Goal: Task Accomplishment & Management: Manage account settings

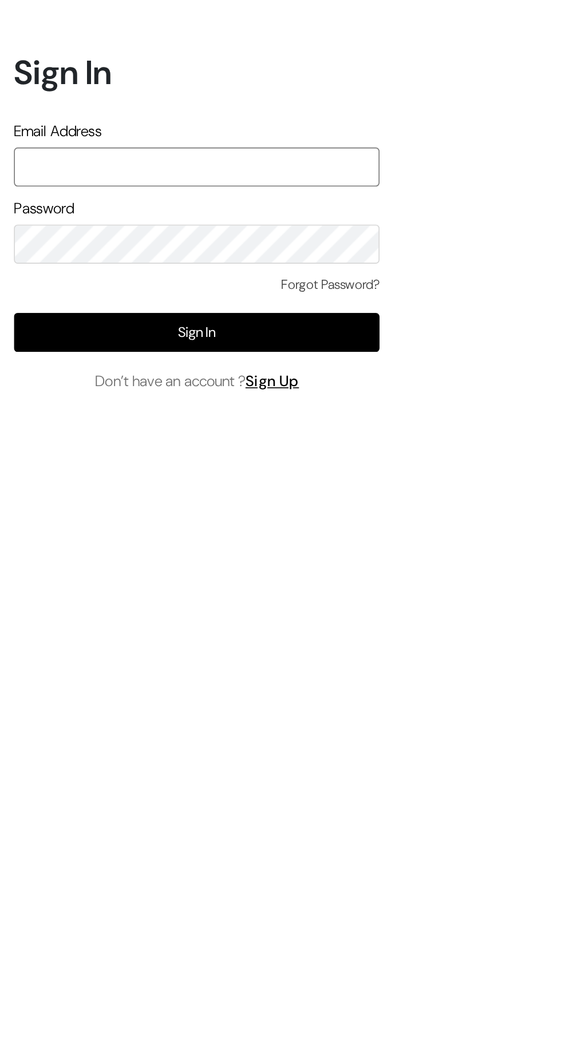
click at [25, 505] on input "text" at bounding box center [121, 493] width 225 height 24
type input "themouldmarket@gmail.com"
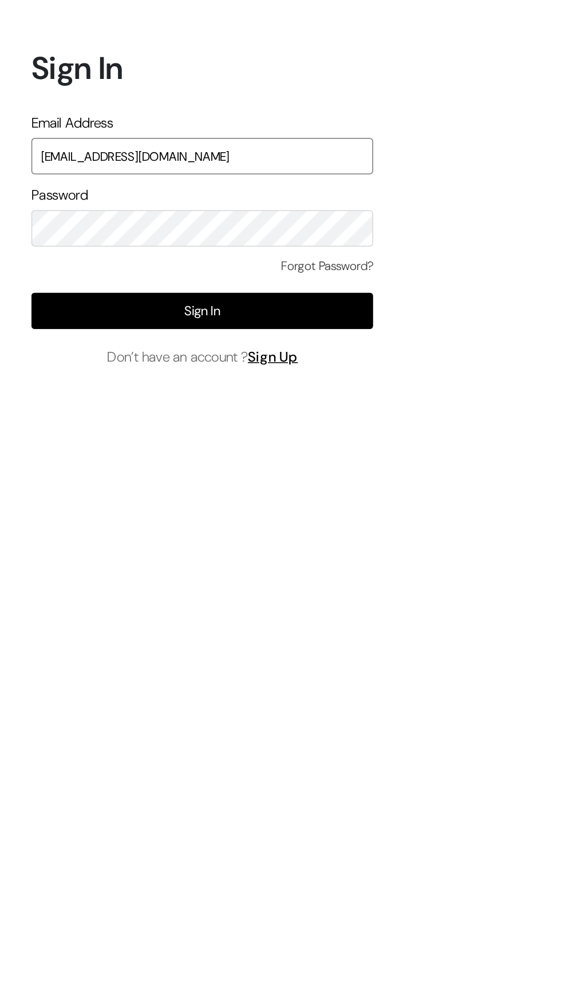
scroll to position [8, 0]
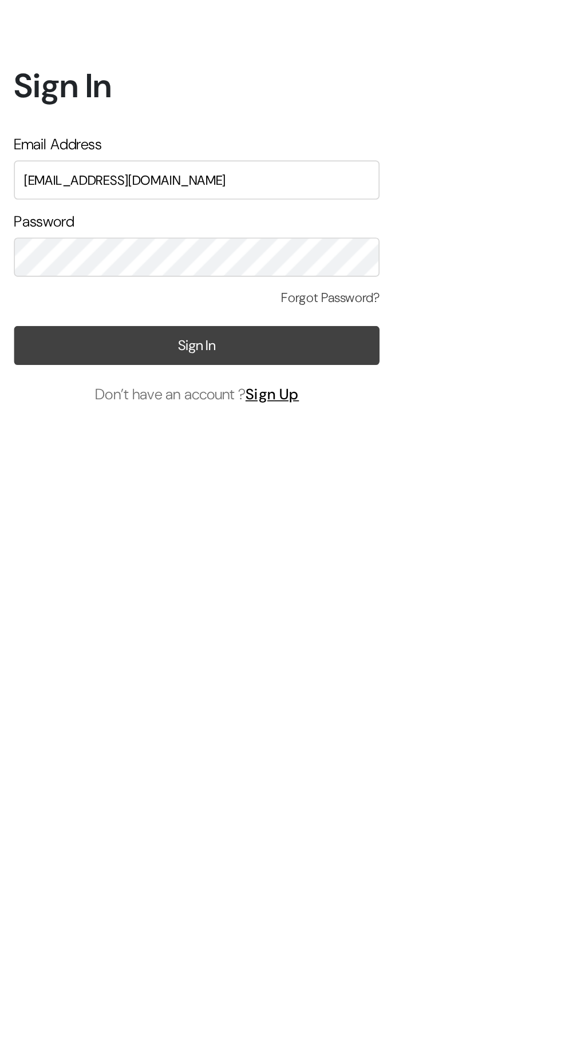
click at [41, 607] on button "Sign In" at bounding box center [121, 595] width 225 height 24
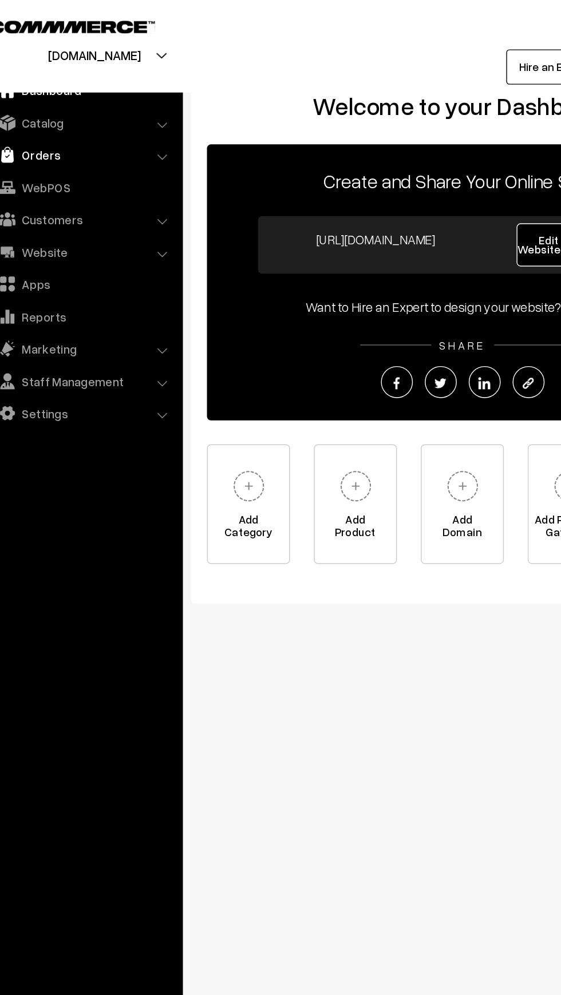
click at [49, 111] on link "Orders" at bounding box center [82, 111] width 136 height 21
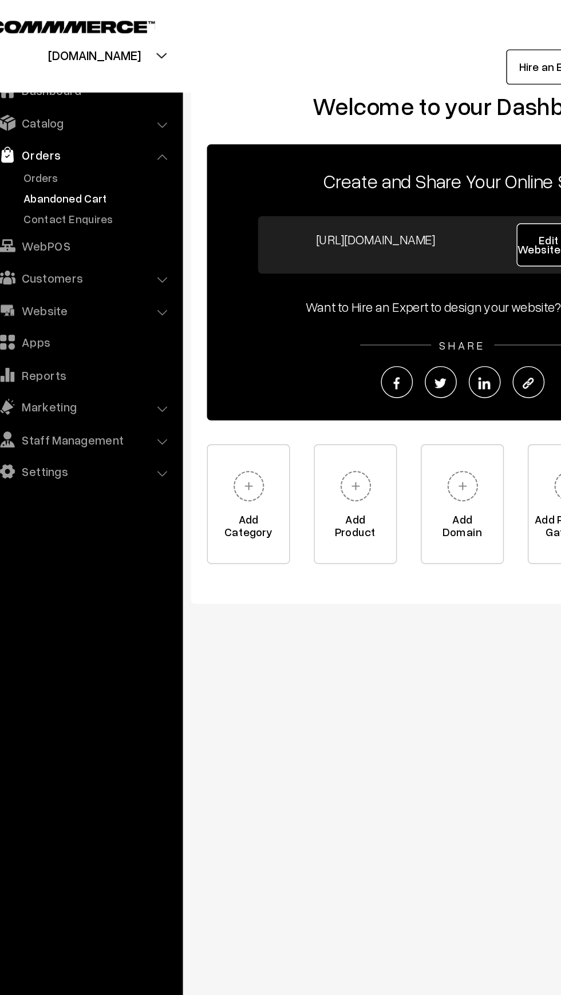
click at [54, 140] on link "Abandoned Cart" at bounding box center [93, 142] width 113 height 12
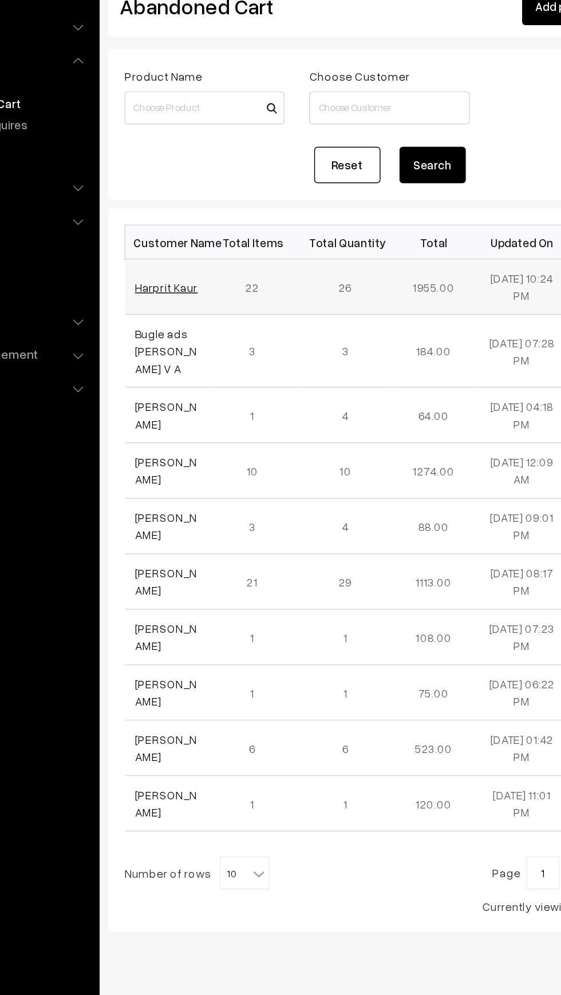
click at [185, 268] on link "Harprit Kaur" at bounding box center [200, 269] width 43 height 10
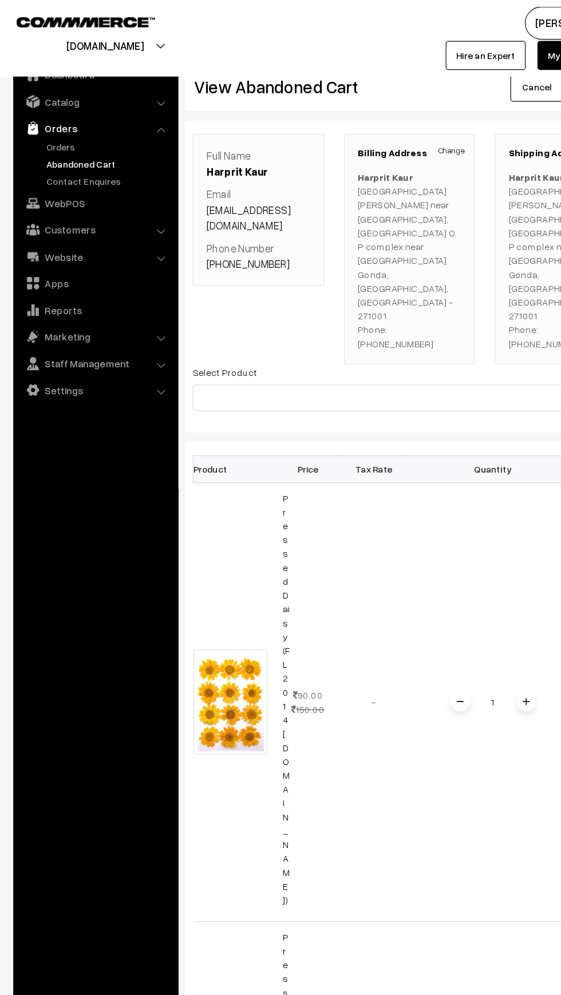
click at [29, 112] on img at bounding box center [28, 110] width 11 height 11
click at [41, 128] on link "Orders" at bounding box center [93, 127] width 113 height 12
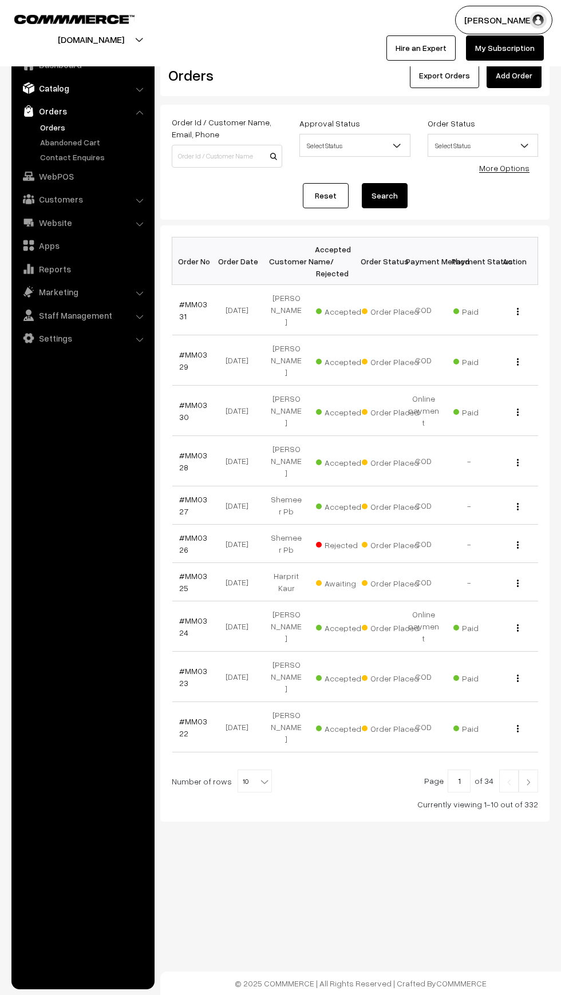
click at [33, 89] on img at bounding box center [28, 87] width 11 height 11
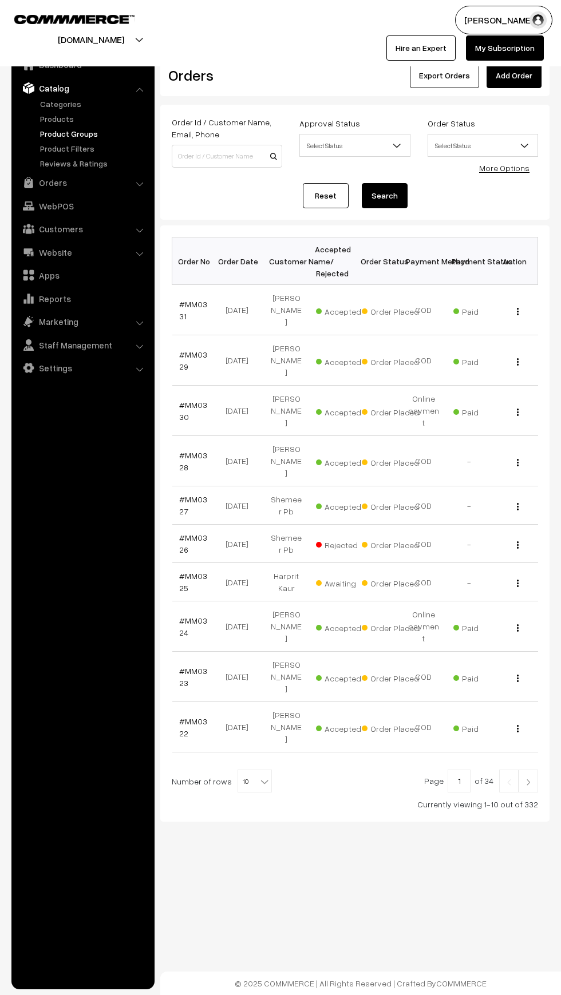
click at [37, 128] on link "Product Groups" at bounding box center [93, 134] width 113 height 12
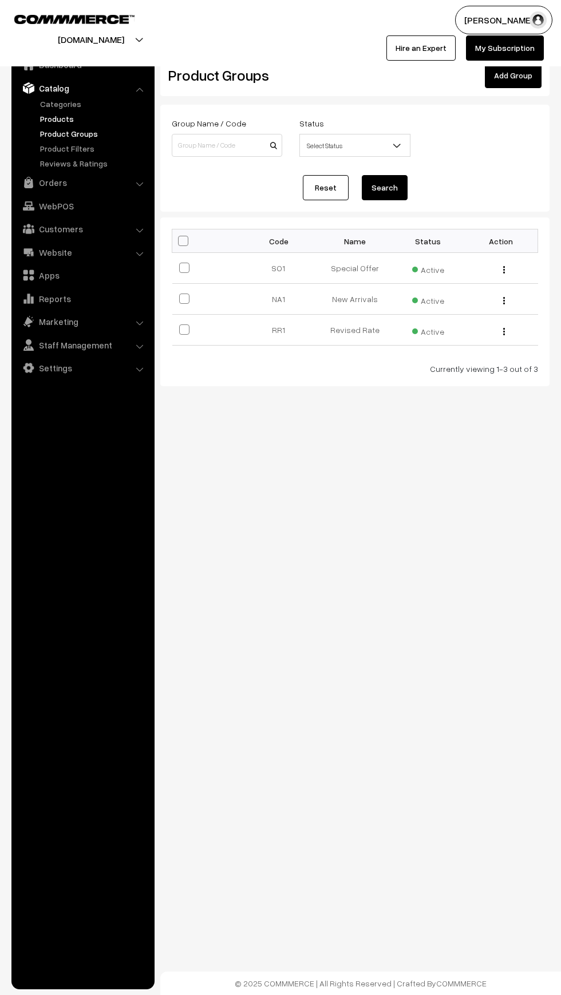
click at [44, 118] on link "Products" at bounding box center [93, 119] width 113 height 12
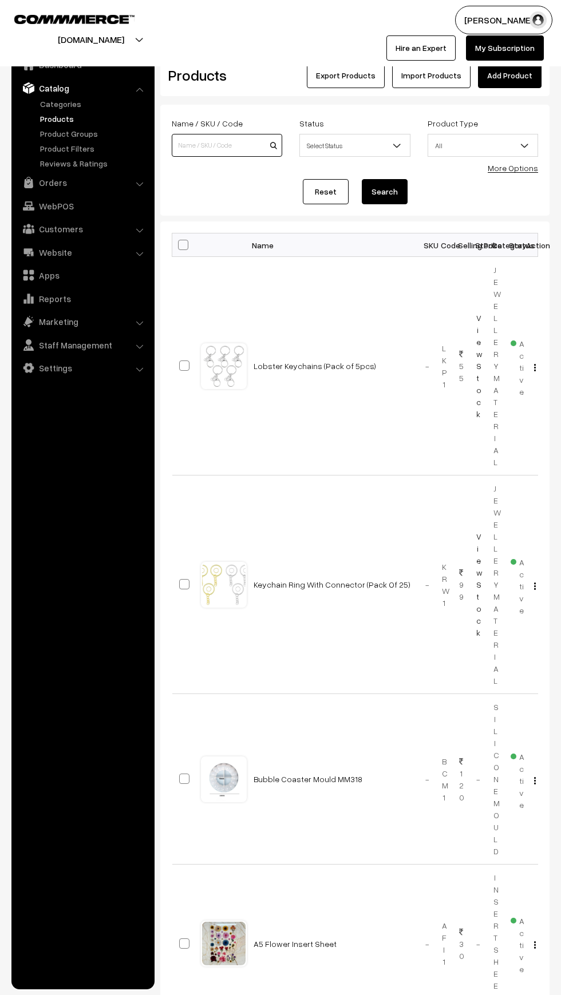
click at [197, 153] on input at bounding box center [227, 145] width 110 height 23
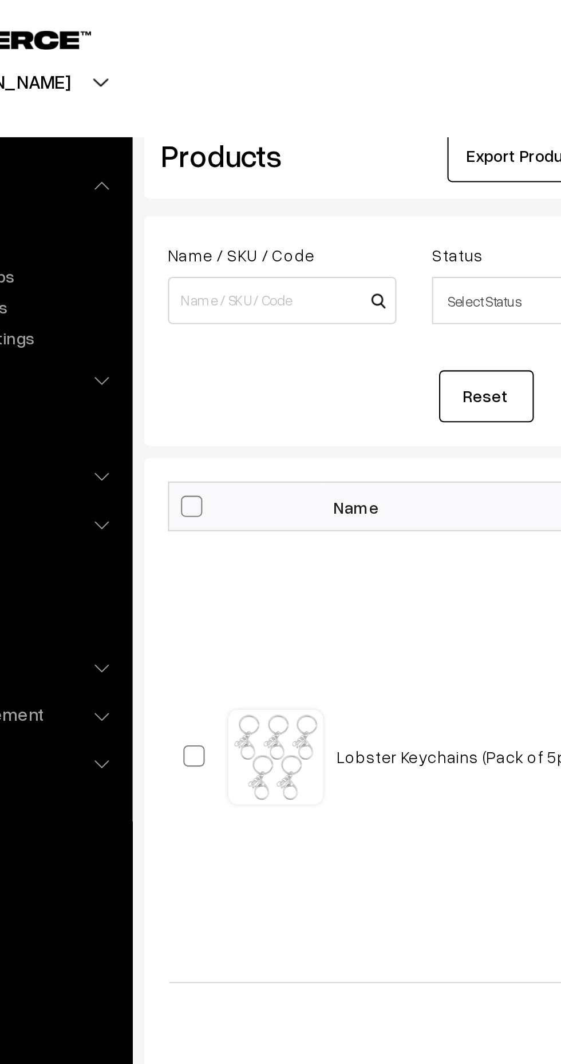
click at [185, 61] on div "mouldmarket.in Go to Website Create New Store EBRAHIM KANCHW… My Profile Refer …" at bounding box center [280, 33] width 561 height 66
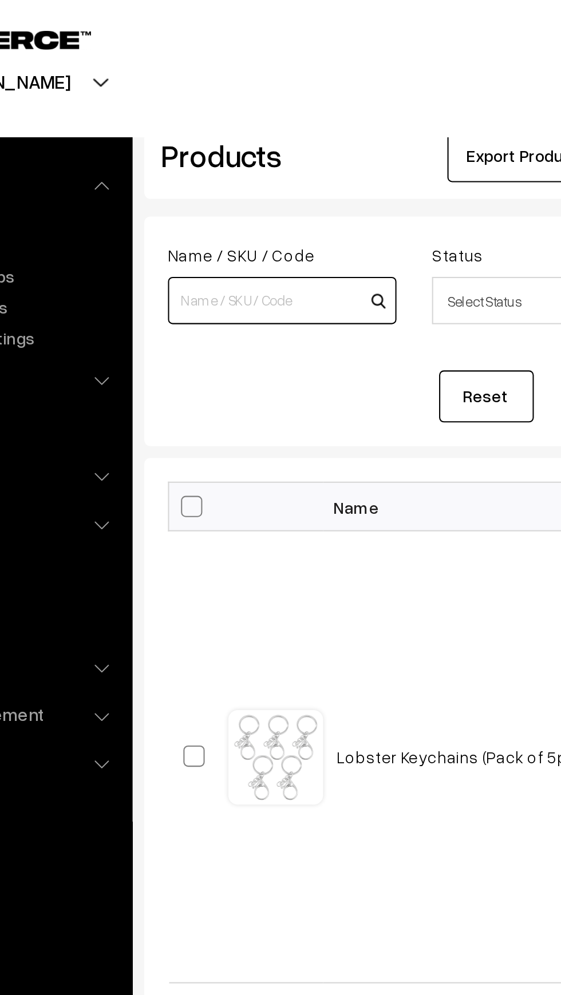
click at [193, 141] on input at bounding box center [227, 145] width 110 height 23
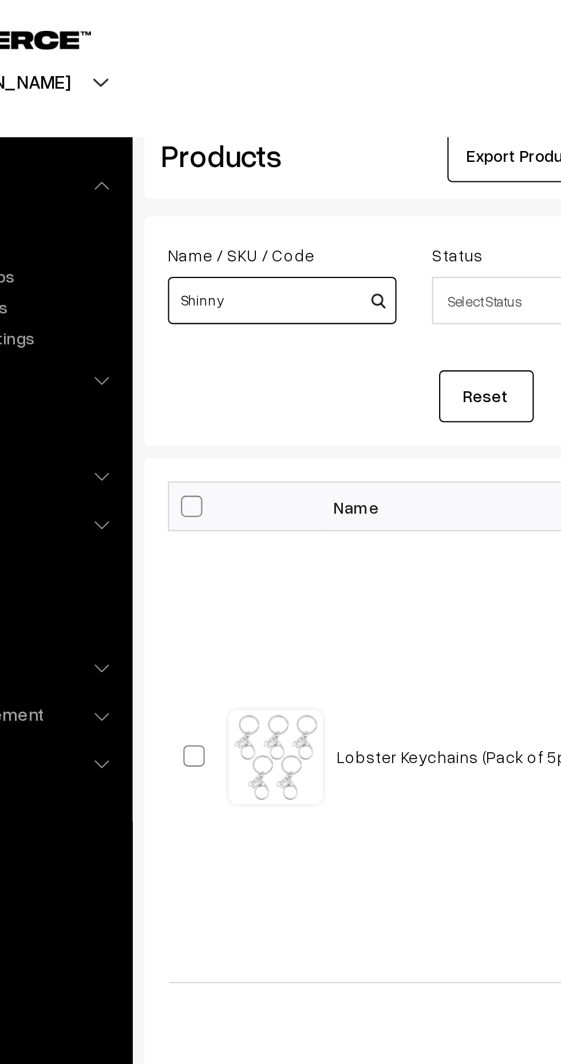
type input "Shinny"
click at [362, 179] on button "Search" at bounding box center [385, 191] width 46 height 25
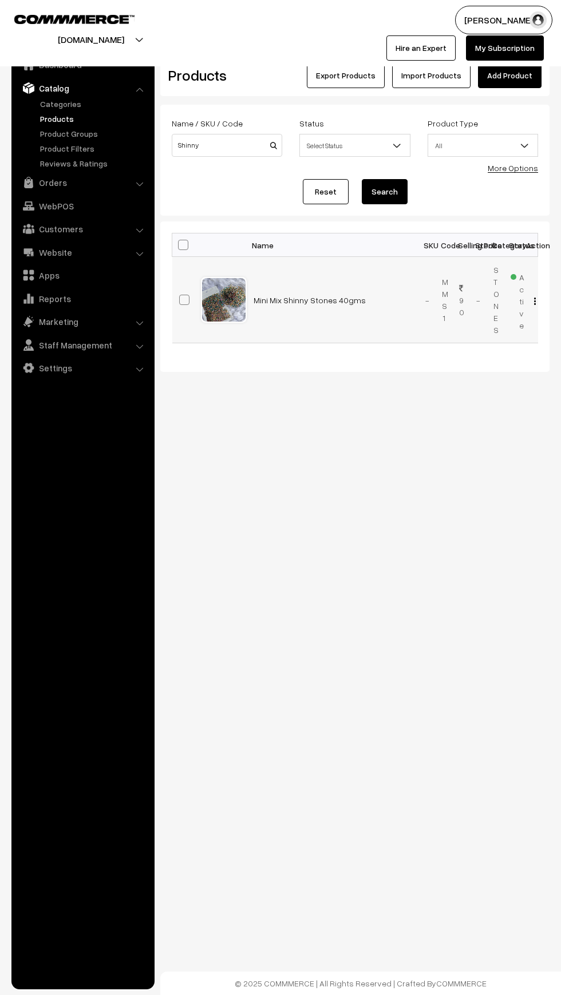
click at [533, 301] on button "button" at bounding box center [534, 300] width 3 height 9
click at [440, 315] on link "View" at bounding box center [483, 317] width 97 height 25
click at [517, 299] on span "Active" at bounding box center [517, 299] width 14 height 63
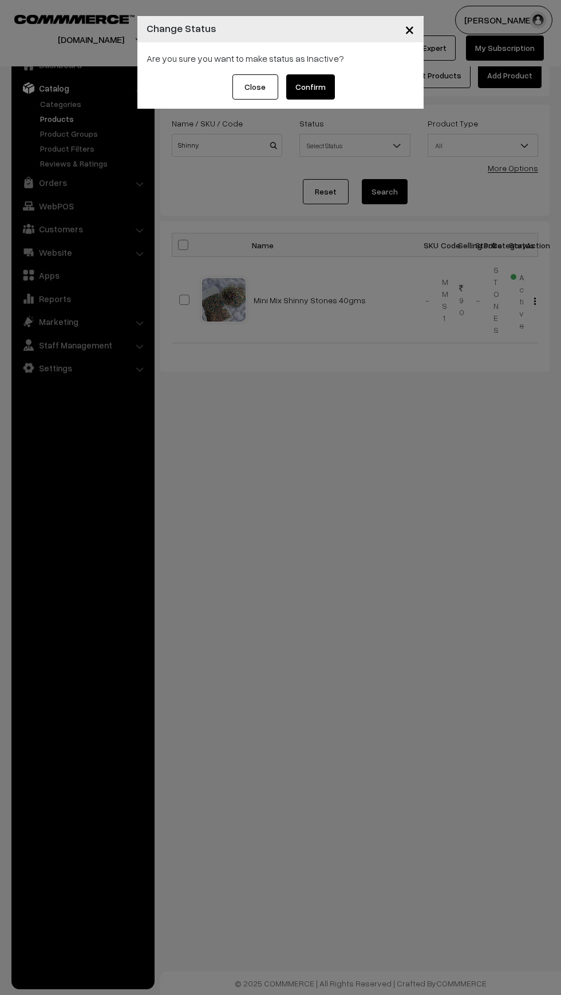
click at [310, 85] on button "Confirm" at bounding box center [310, 86] width 49 height 25
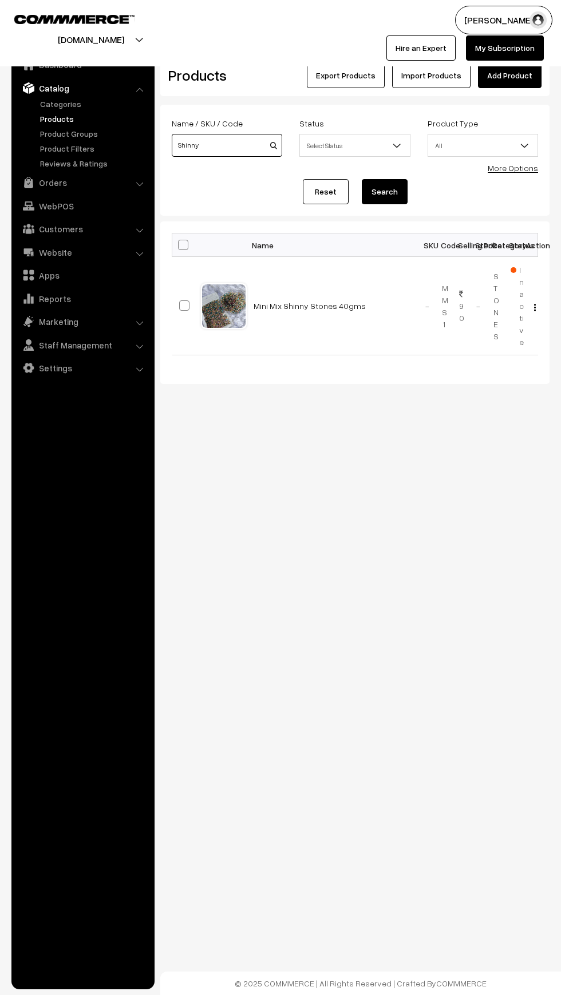
click at [208, 149] on input "Shinny" at bounding box center [227, 145] width 110 height 23
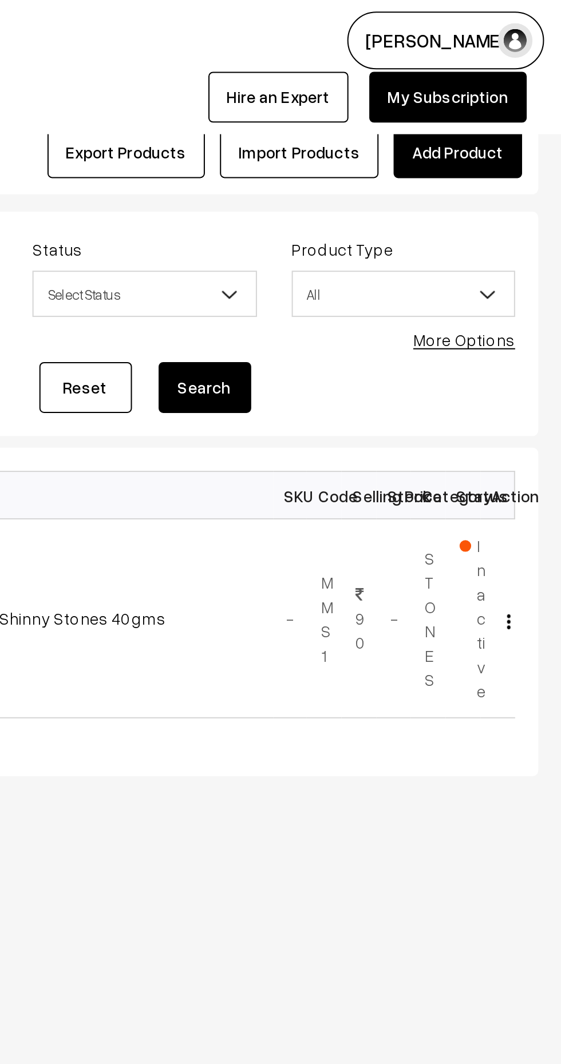
type input "Shone"
click at [392, 192] on button "Search" at bounding box center [385, 191] width 46 height 25
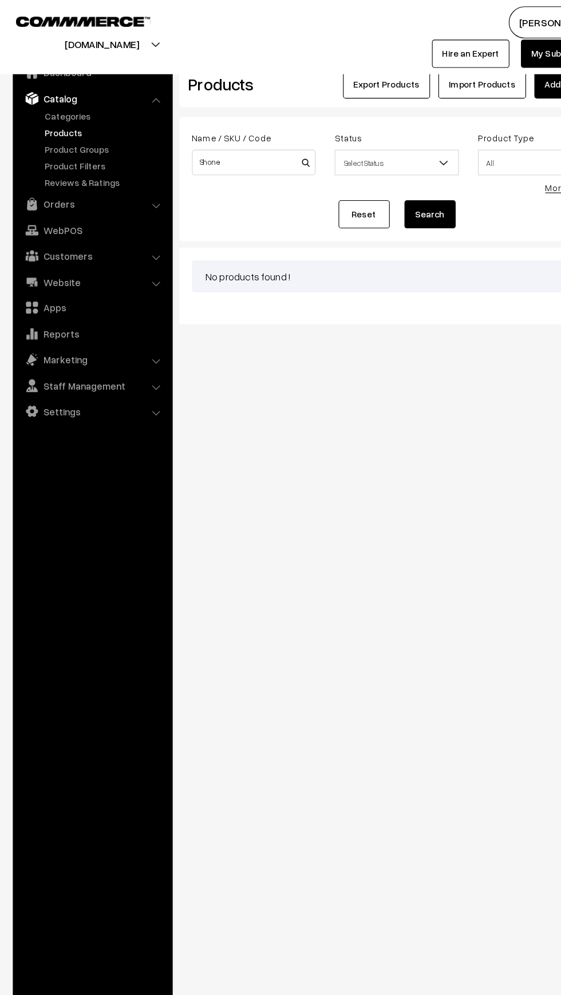
click at [43, 118] on link "Products" at bounding box center [93, 119] width 113 height 12
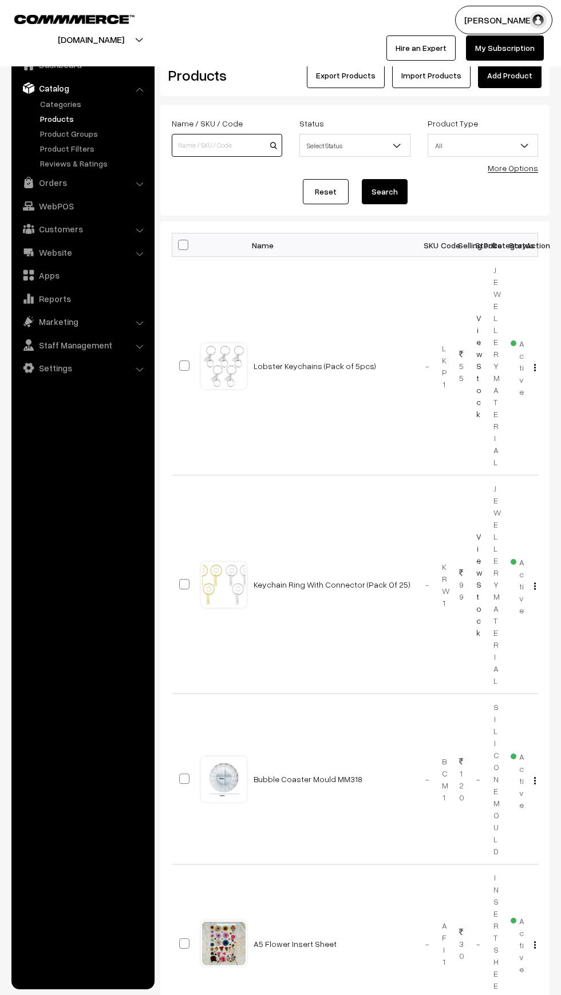
click at [203, 145] on input at bounding box center [227, 145] width 110 height 23
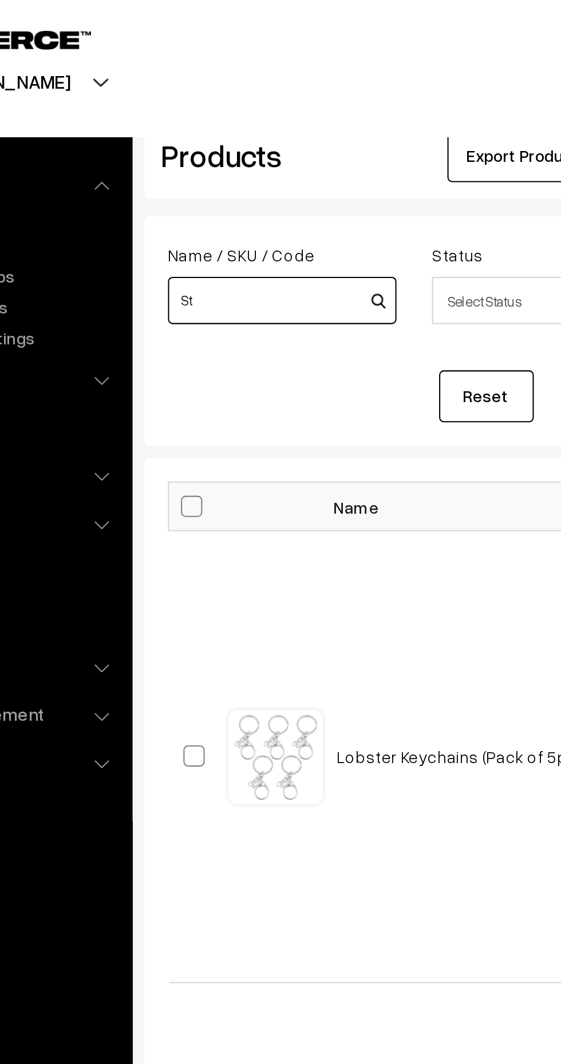
type input "S"
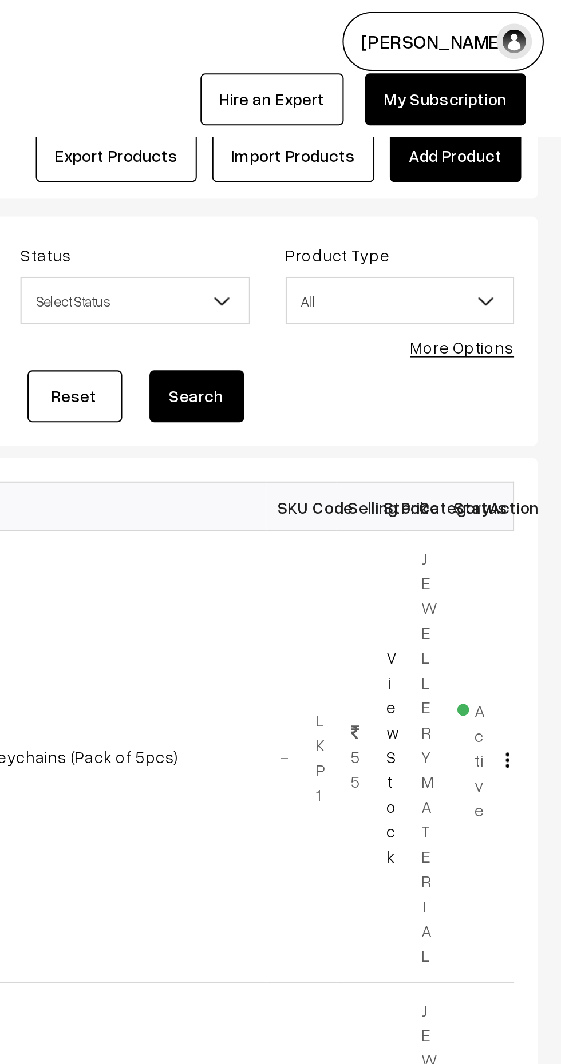
type input "Shinny"
click at [382, 189] on button "Search" at bounding box center [385, 191] width 46 height 25
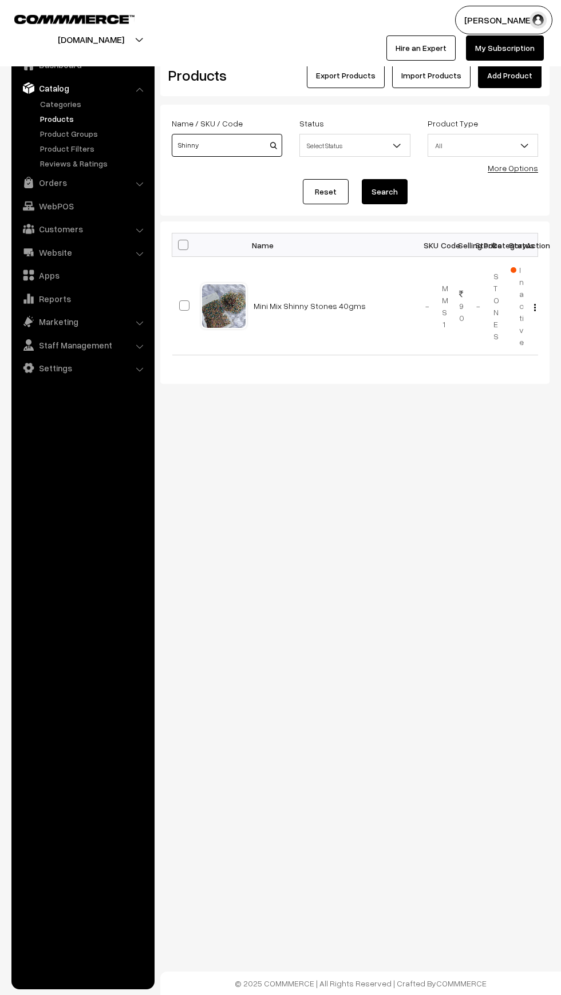
click at [198, 144] on input "Shinny" at bounding box center [227, 145] width 110 height 23
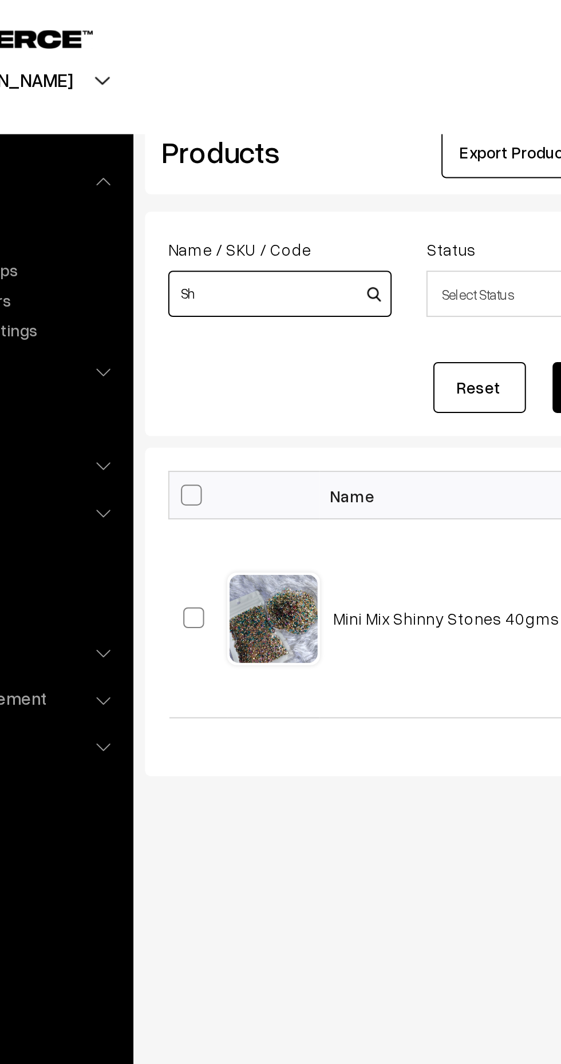
type input "S"
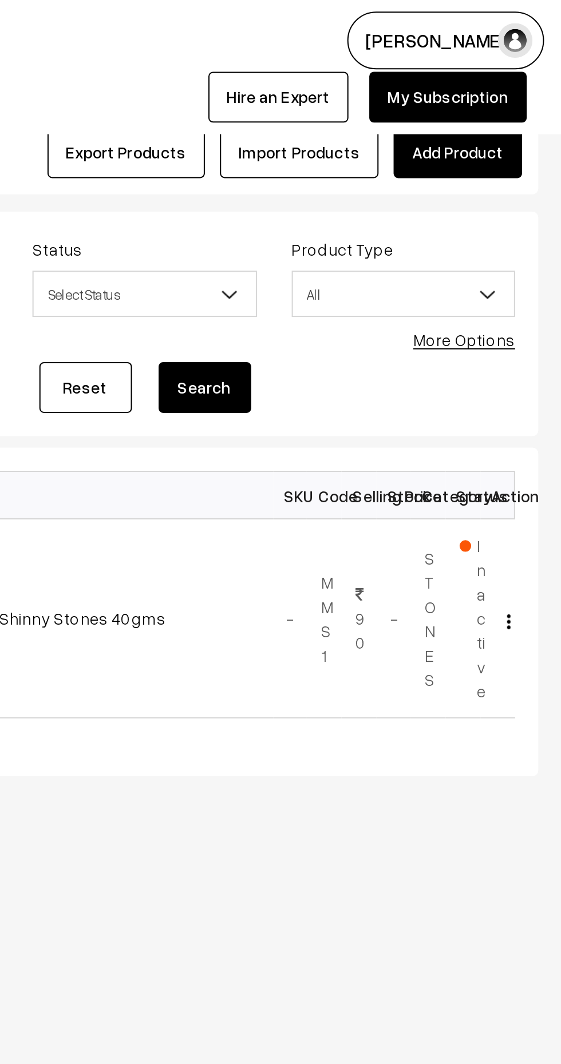
type input "Cele"
click at [385, 184] on button "Search" at bounding box center [385, 191] width 46 height 25
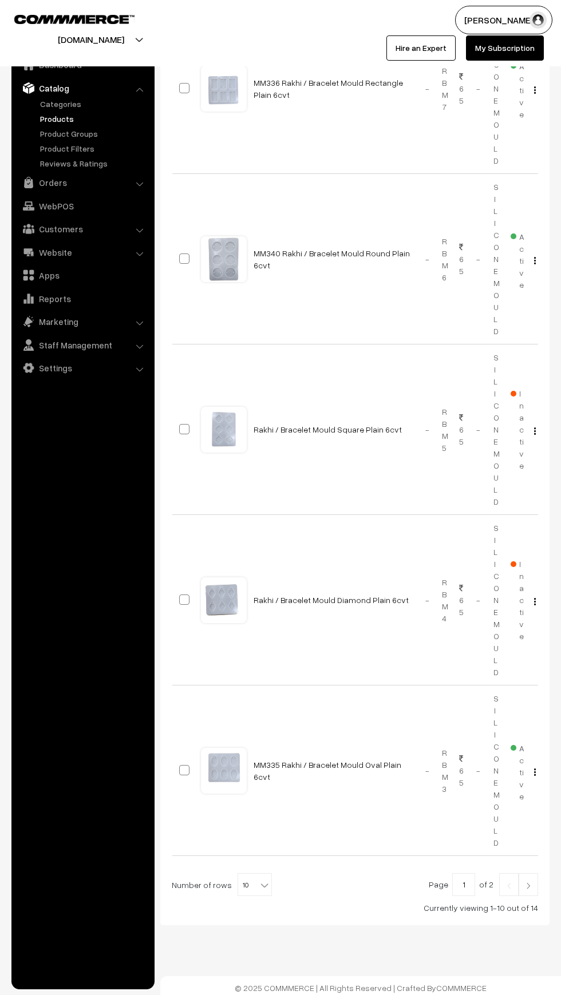
scroll to position [1110, 0]
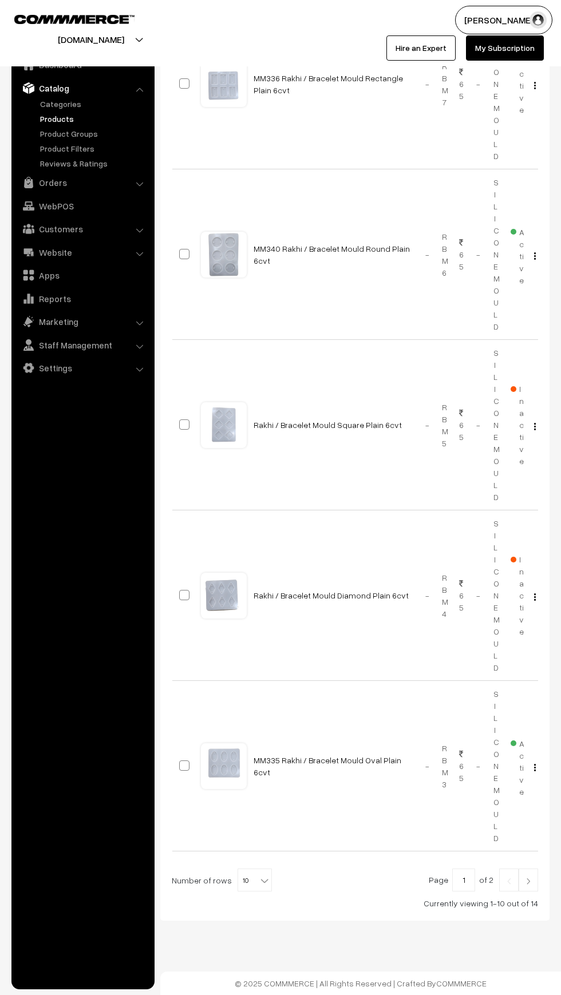
click at [533, 880] on img at bounding box center [528, 881] width 10 height 7
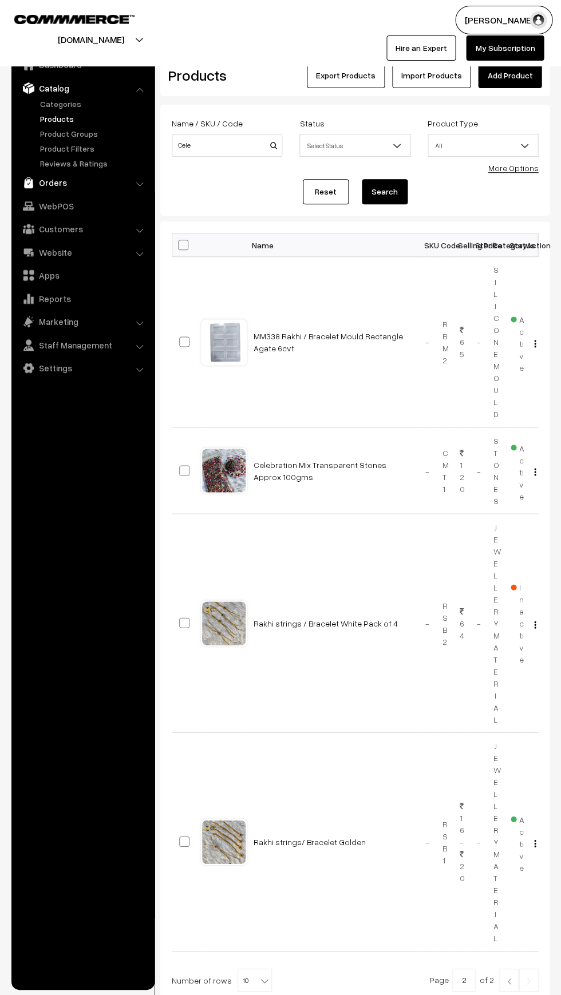
click at [29, 182] on img at bounding box center [28, 182] width 11 height 11
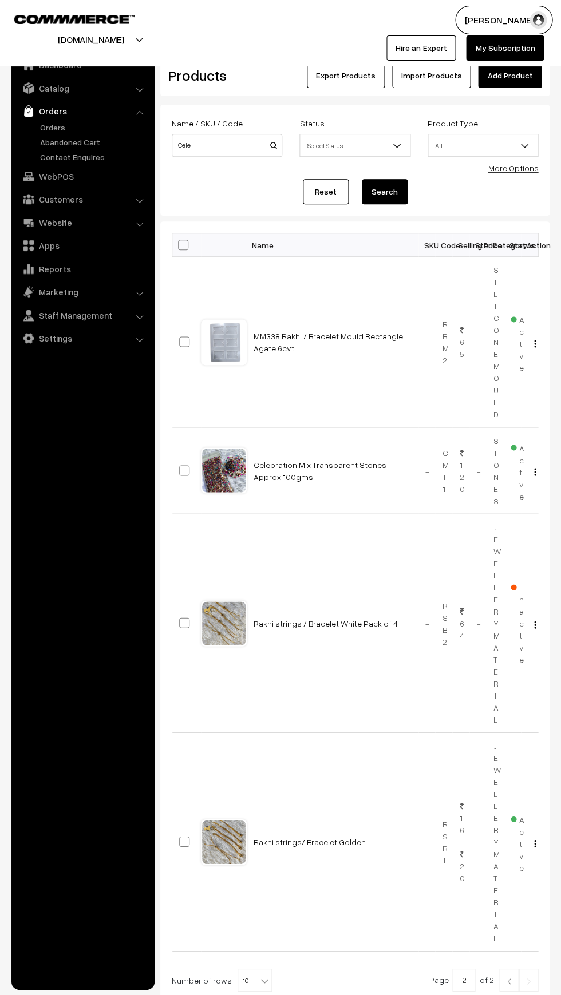
click at [34, 116] on link "Orders" at bounding box center [82, 111] width 136 height 21
click at [46, 133] on link "Orders" at bounding box center [93, 127] width 113 height 12
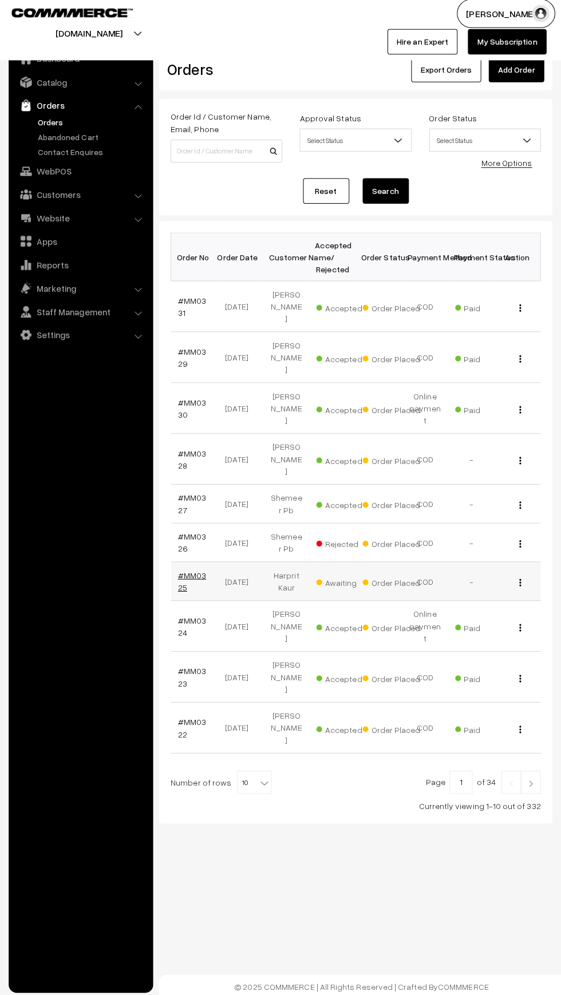
click at [195, 571] on link "#MM0325" at bounding box center [193, 582] width 28 height 22
click at [188, 571] on link "#MM0325" at bounding box center [193, 582] width 28 height 22
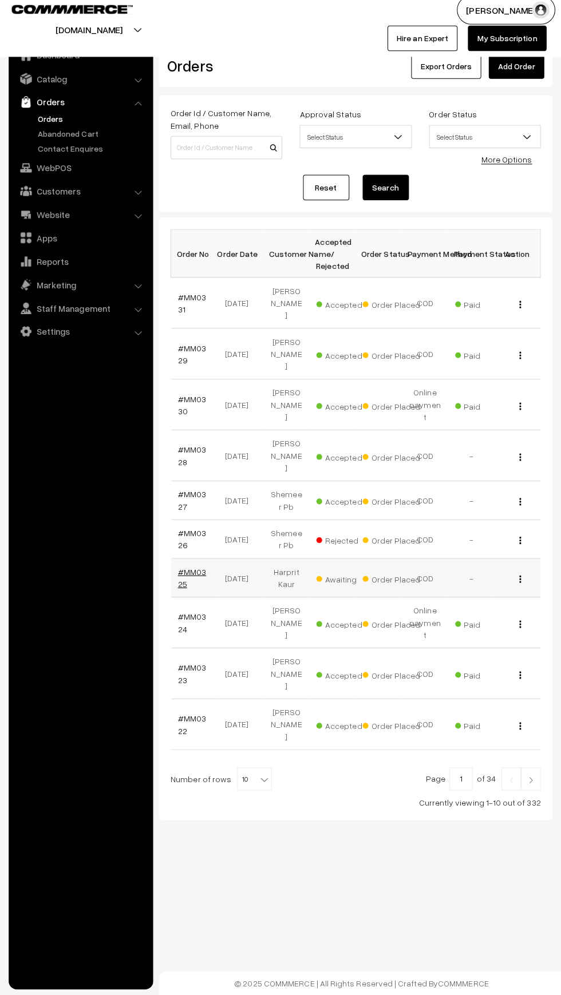
click at [185, 571] on link "#MM0325" at bounding box center [193, 582] width 28 height 22
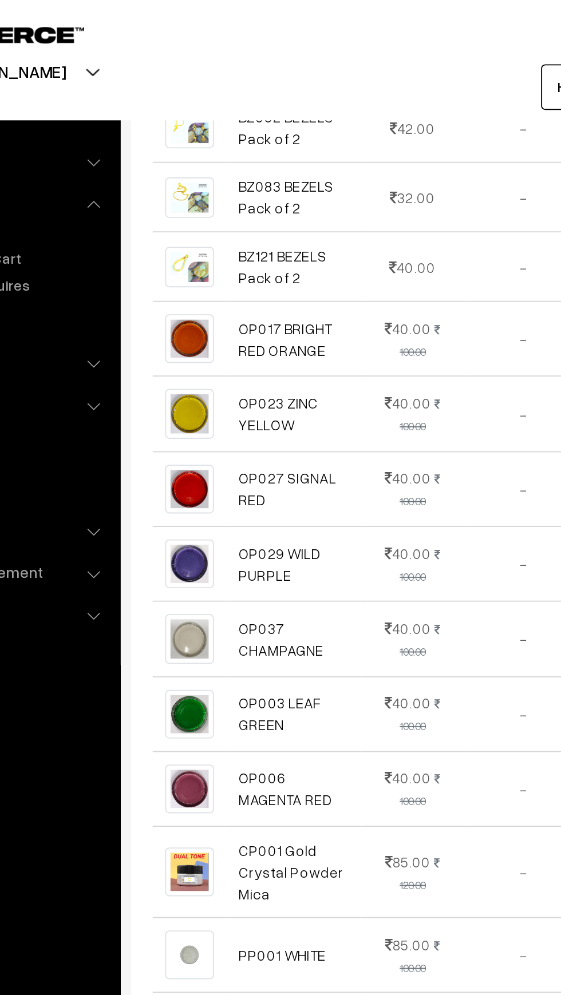
scroll to position [1639, 0]
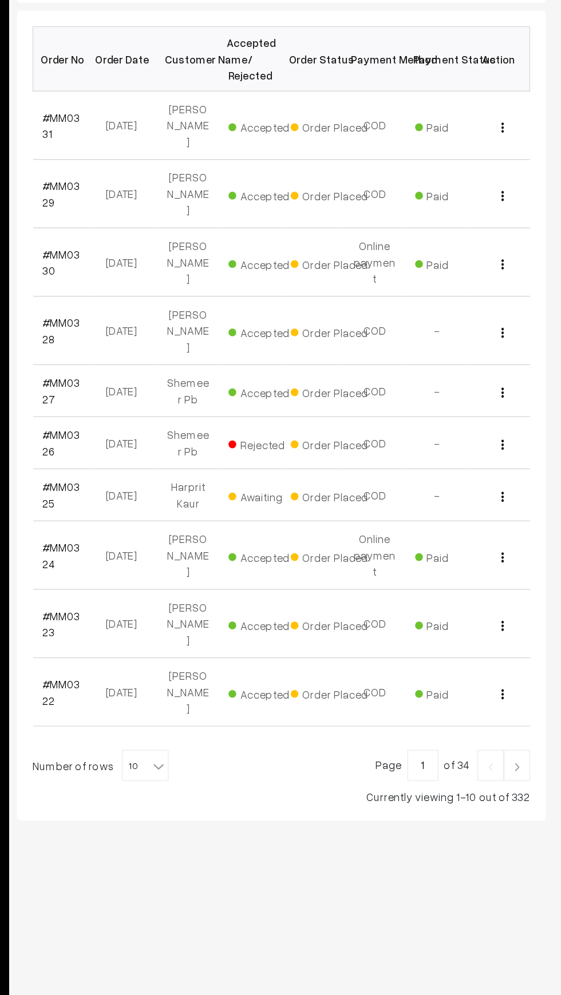
click at [534, 769] on link at bounding box center [527, 780] width 19 height 23
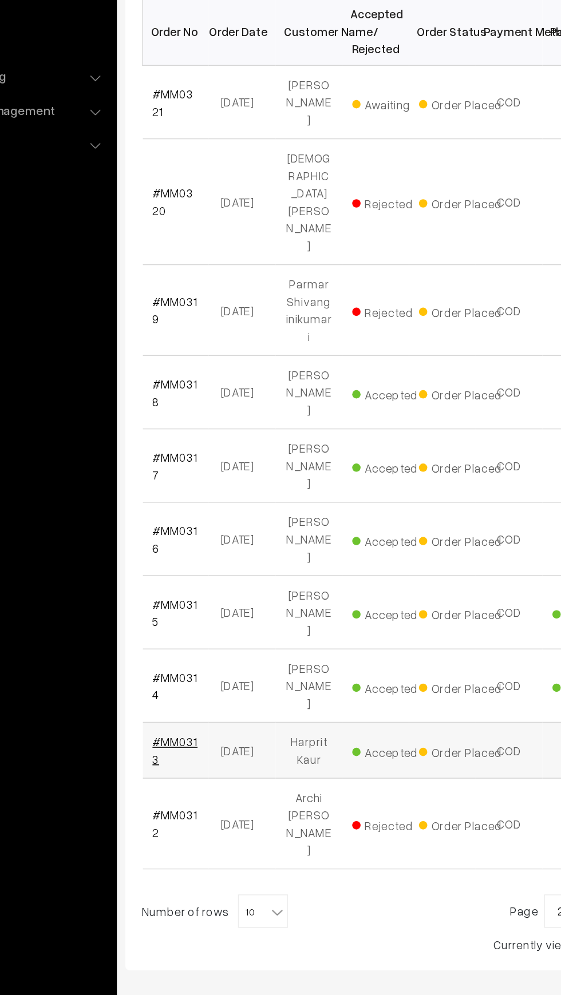
click at [187, 744] on link "#MM0313" at bounding box center [194, 755] width 31 height 22
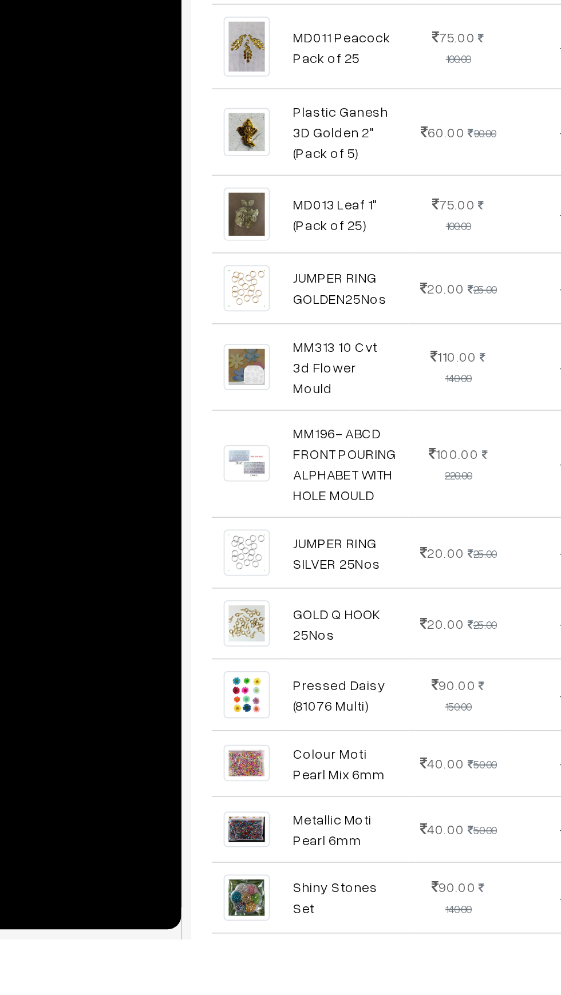
scroll to position [162, 0]
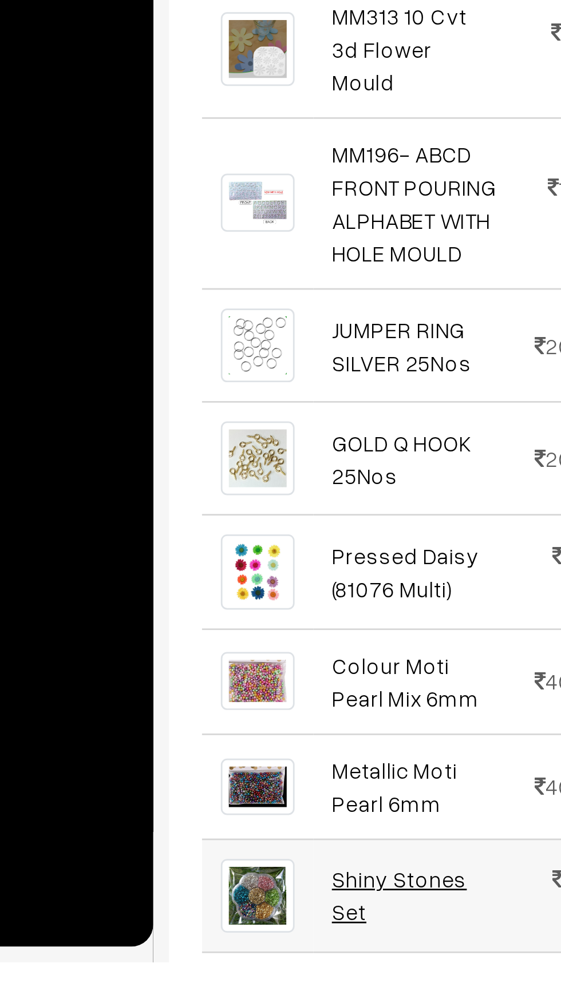
click at [249, 959] on link "Shiny Stones Set" at bounding box center [244, 970] width 49 height 22
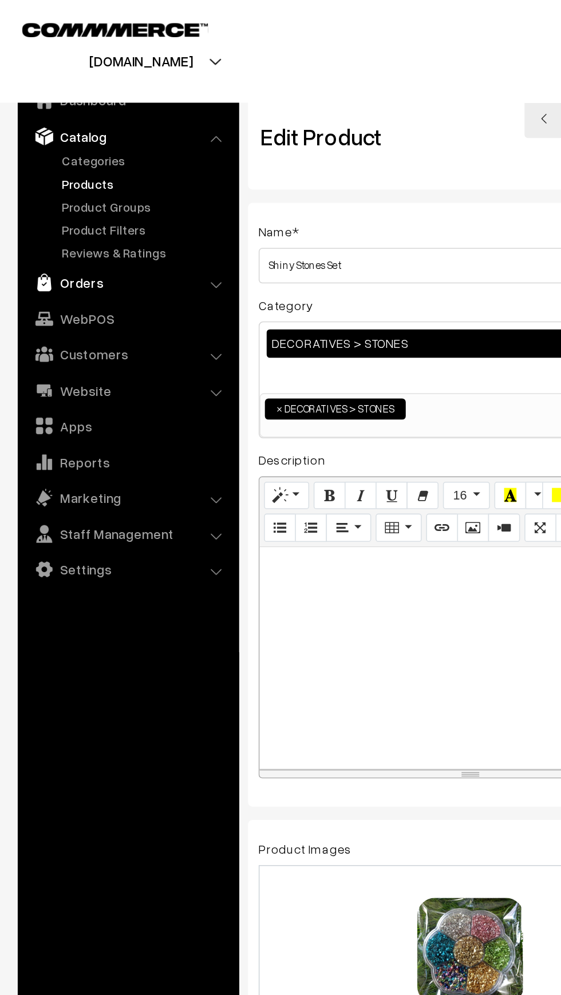
click at [31, 191] on link "Orders" at bounding box center [82, 182] width 136 height 21
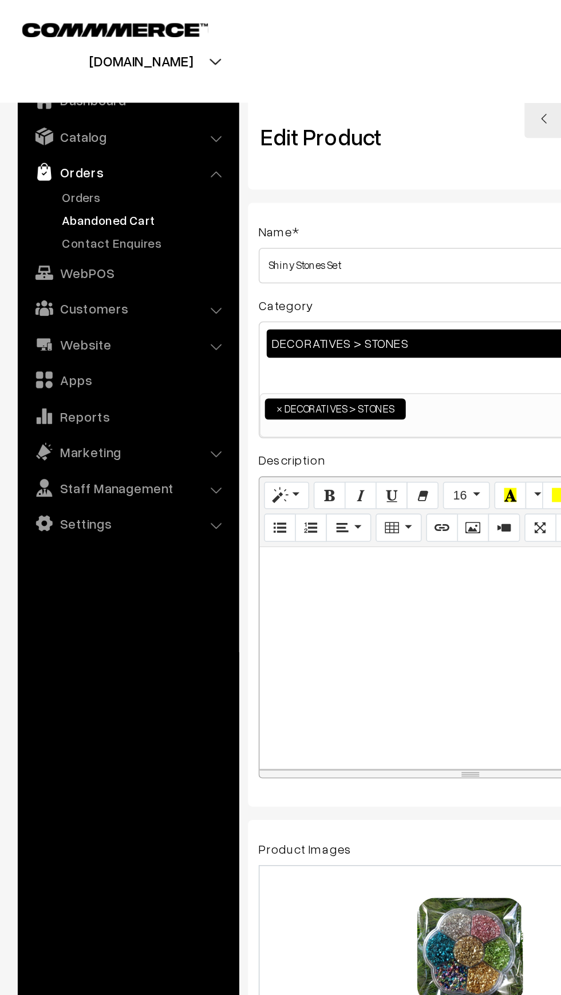
click at [41, 145] on link "Abandoned Cart" at bounding box center [93, 142] width 113 height 12
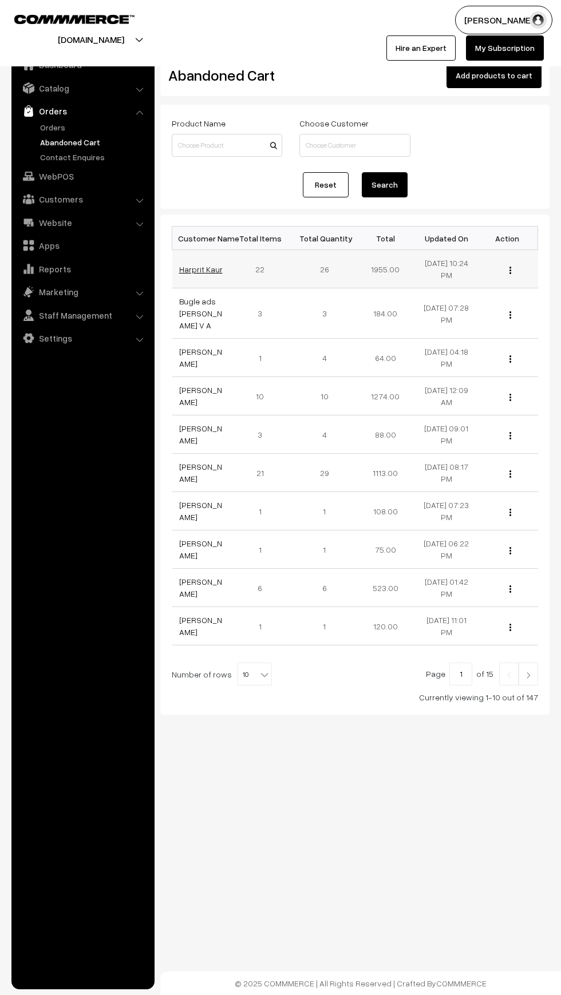
click at [185, 269] on link "Harprit Kaur" at bounding box center [200, 269] width 43 height 10
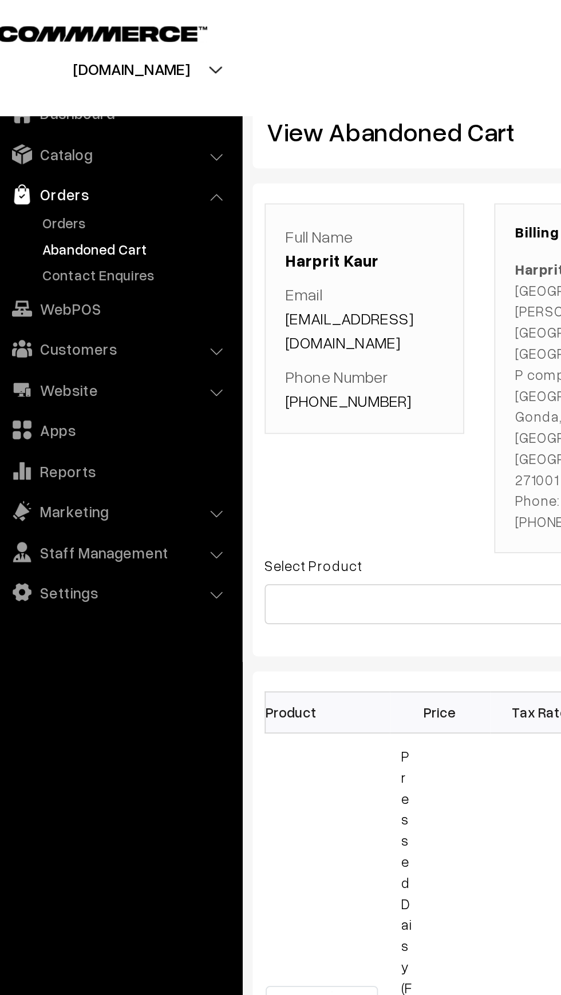
click at [57, 141] on link "Abandoned Cart" at bounding box center [93, 142] width 113 height 12
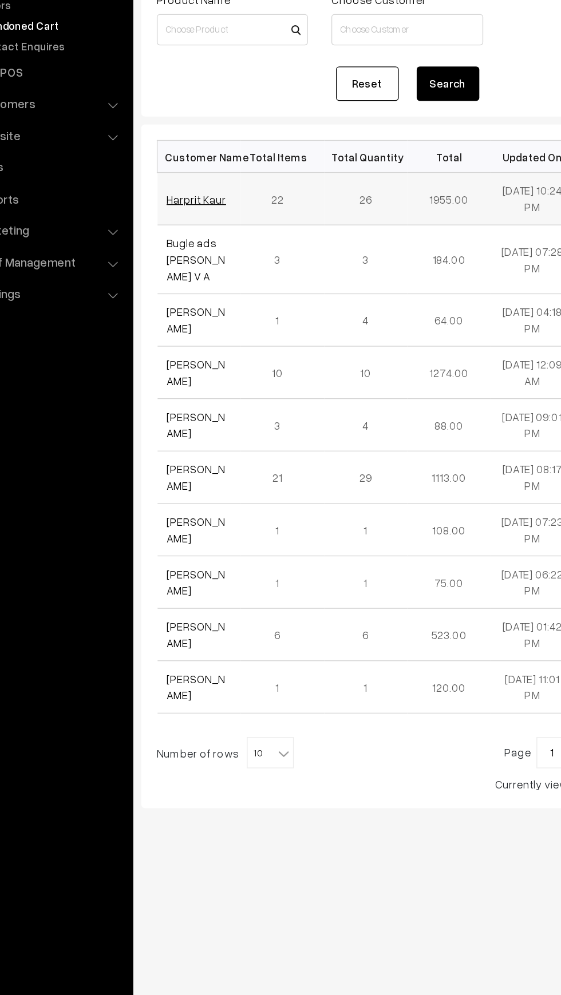
click at [189, 272] on link "Harprit Kaur" at bounding box center [200, 269] width 43 height 10
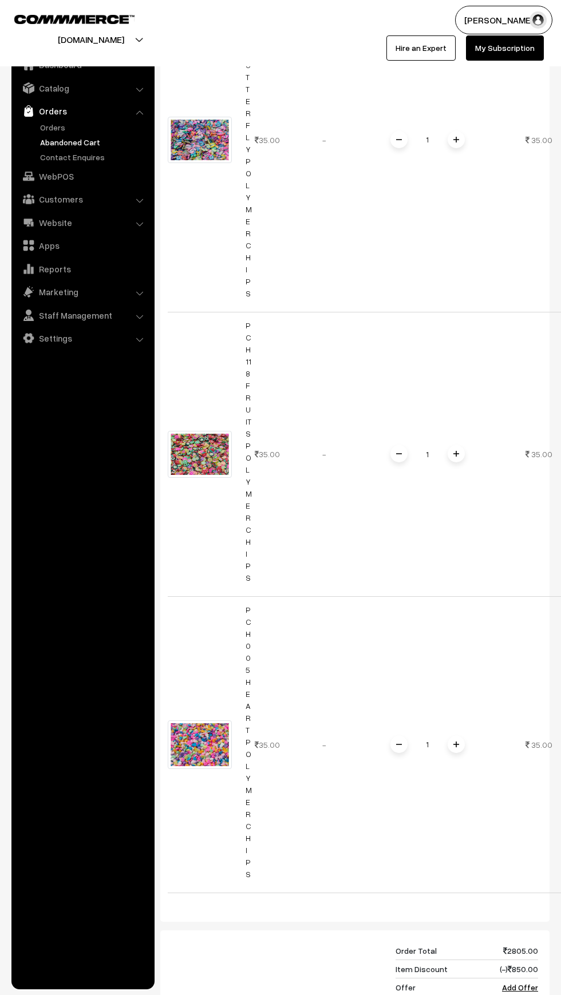
scroll to position [6350, 0]
